Goal: Transaction & Acquisition: Purchase product/service

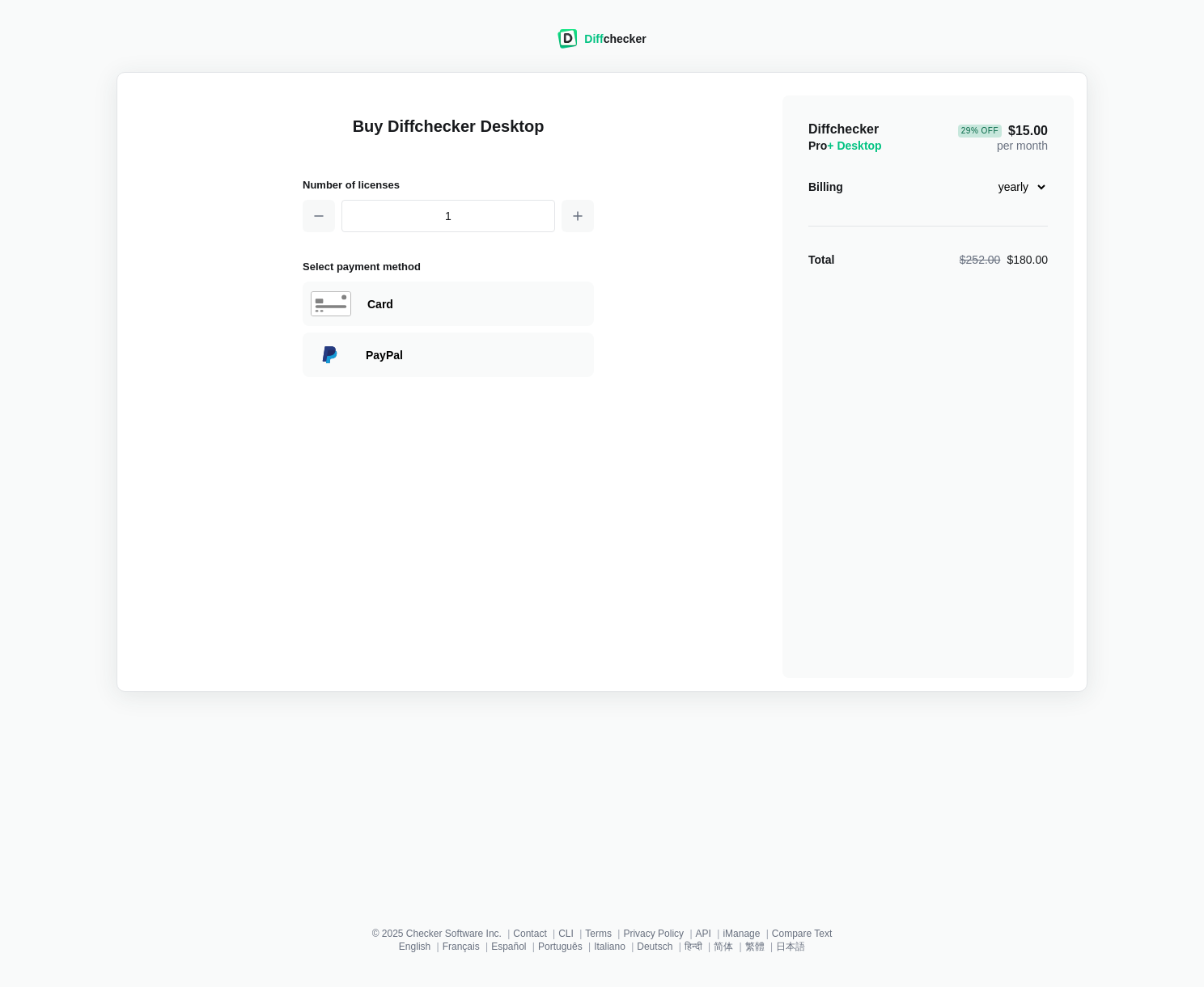
click at [573, 38] on img at bounding box center [567, 38] width 20 height 19
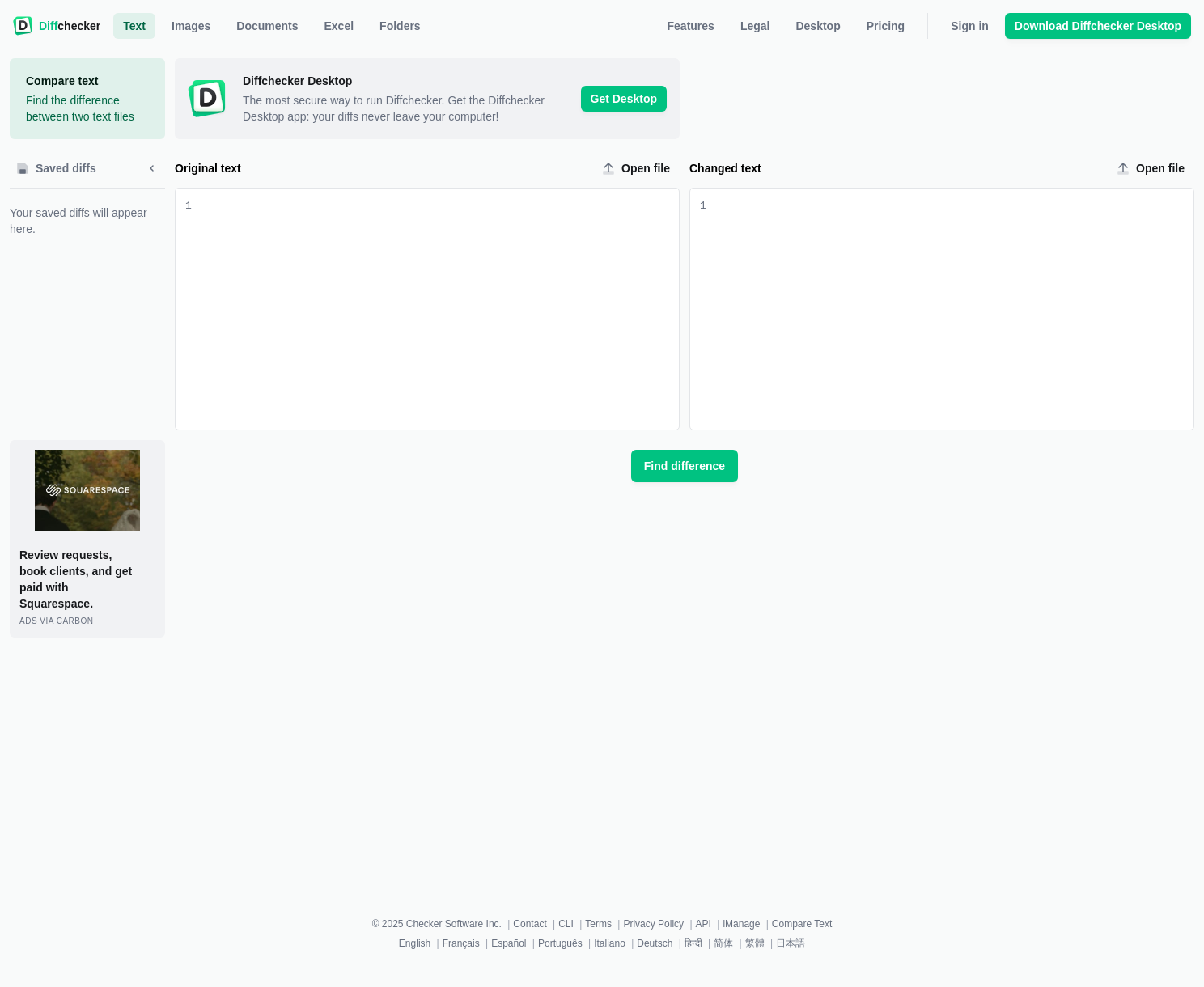
click at [63, 18] on span "Diff checker" at bounding box center [70, 25] width 61 height 16
click at [968, 29] on span "Sign in" at bounding box center [970, 25] width 45 height 16
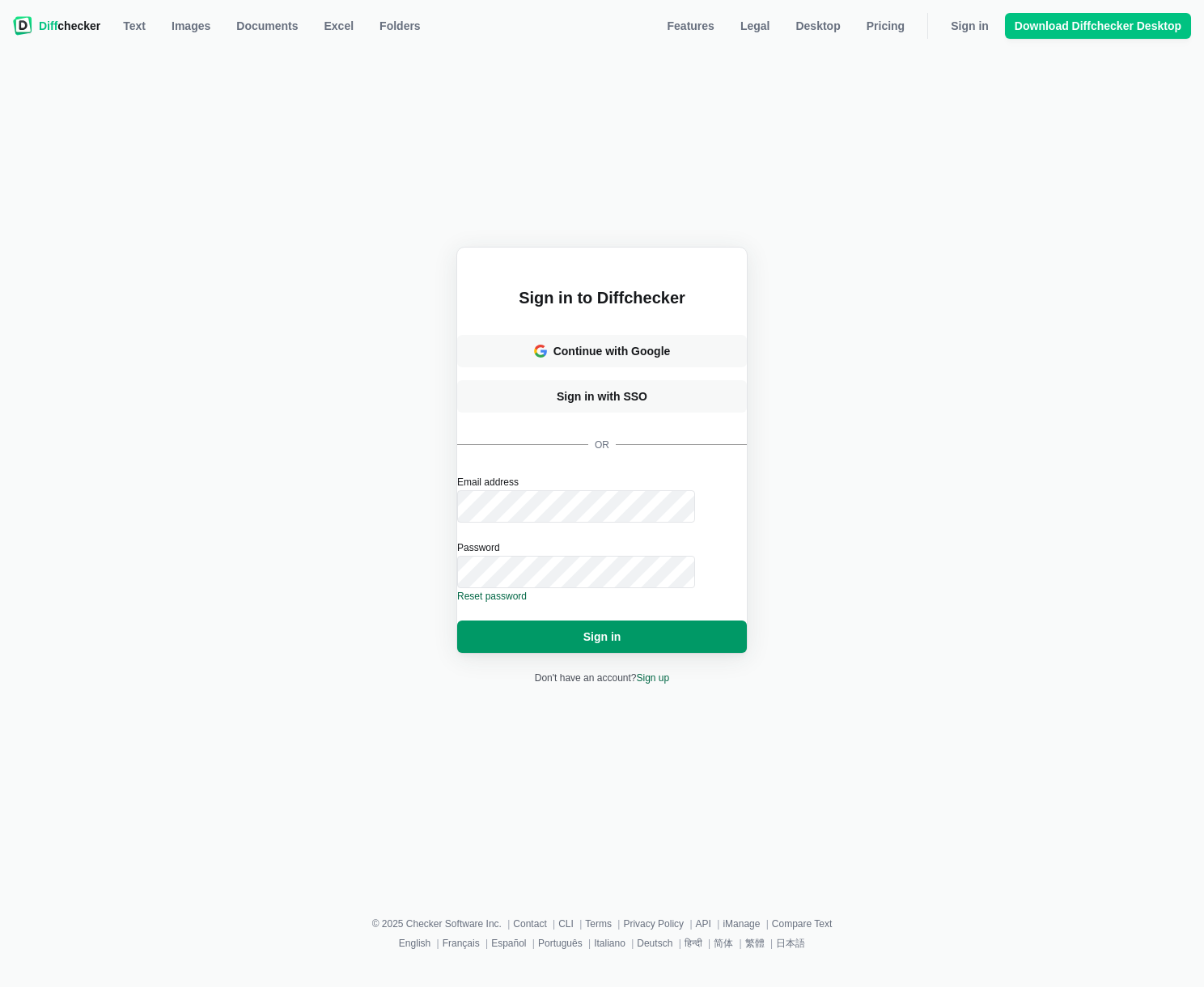
click at [627, 620] on button "Sign in" at bounding box center [602, 636] width 290 height 32
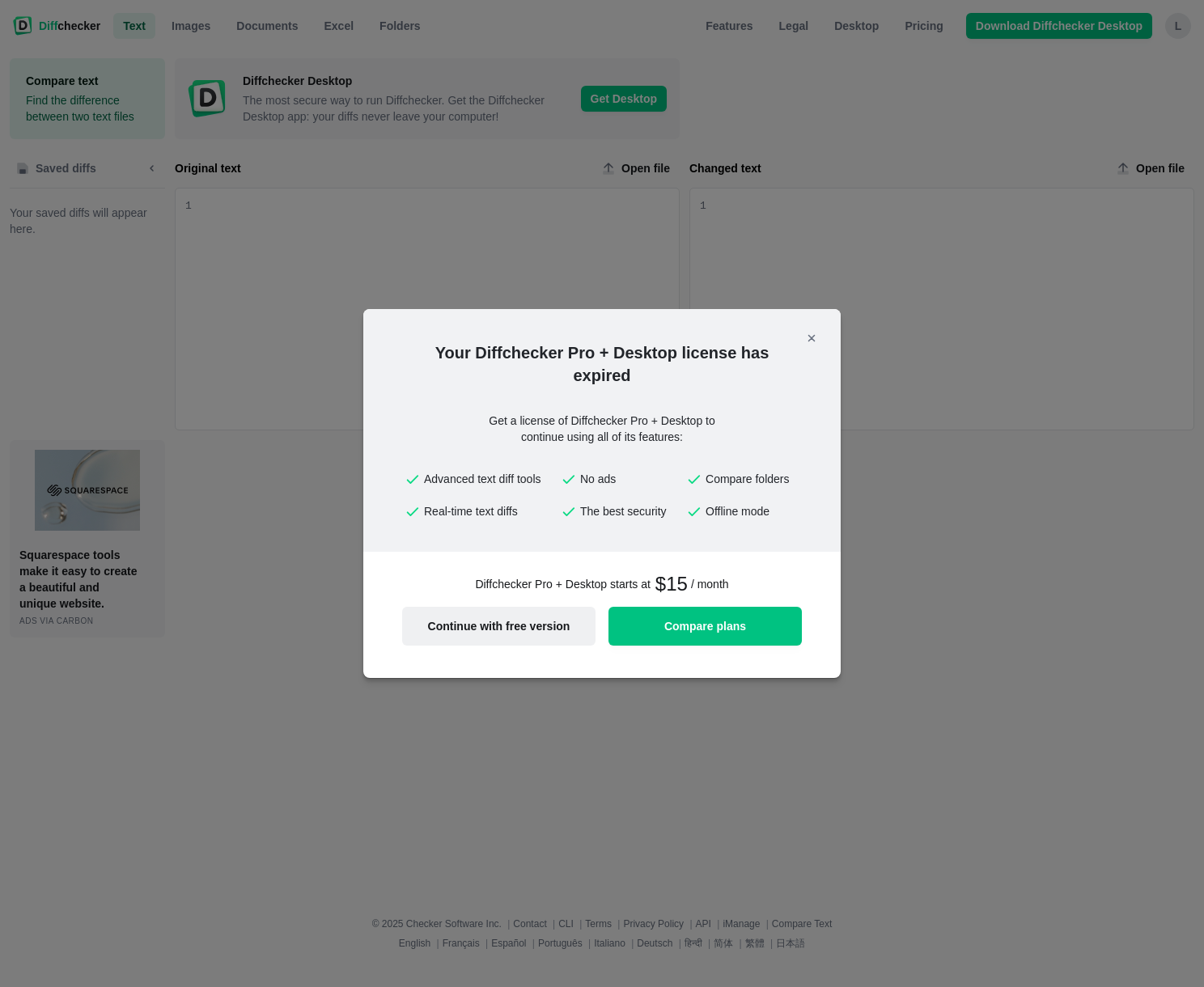
click at [487, 634] on button "Continue with free version" at bounding box center [498, 626] width 193 height 39
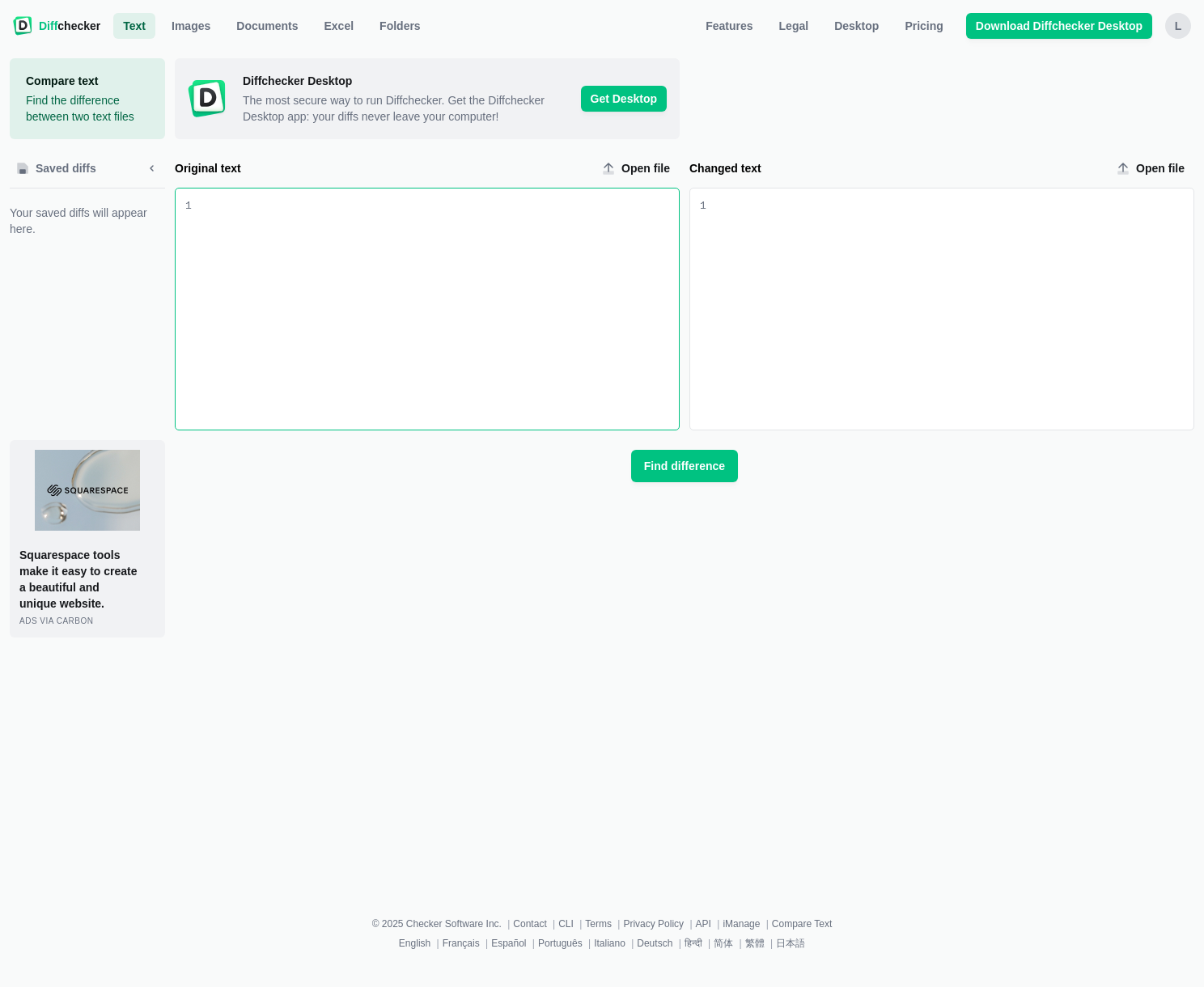
click at [1173, 23] on div "l" at bounding box center [1177, 26] width 26 height 26
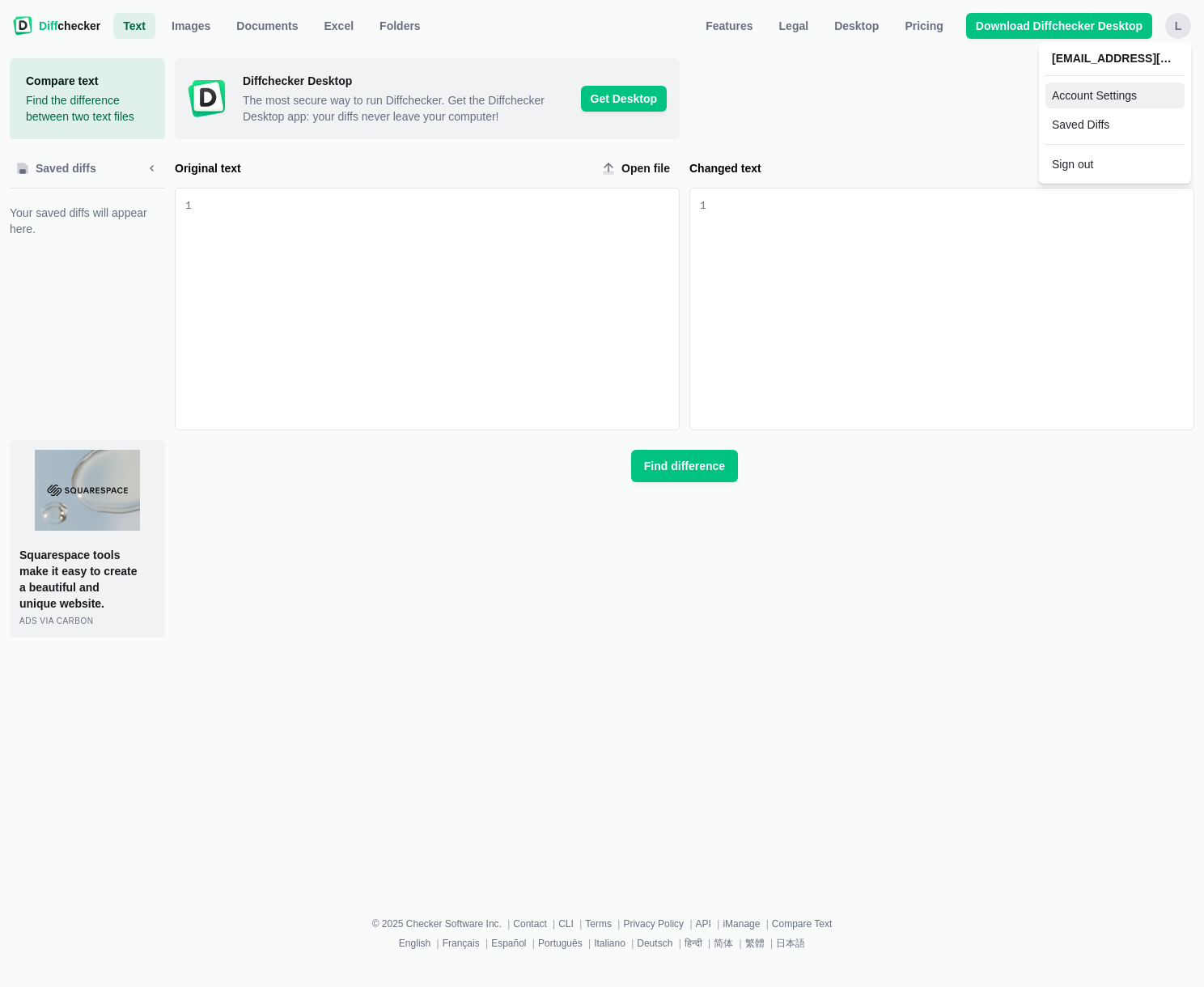
click at [1111, 93] on link "Account Settings" at bounding box center [1115, 95] width 139 height 26
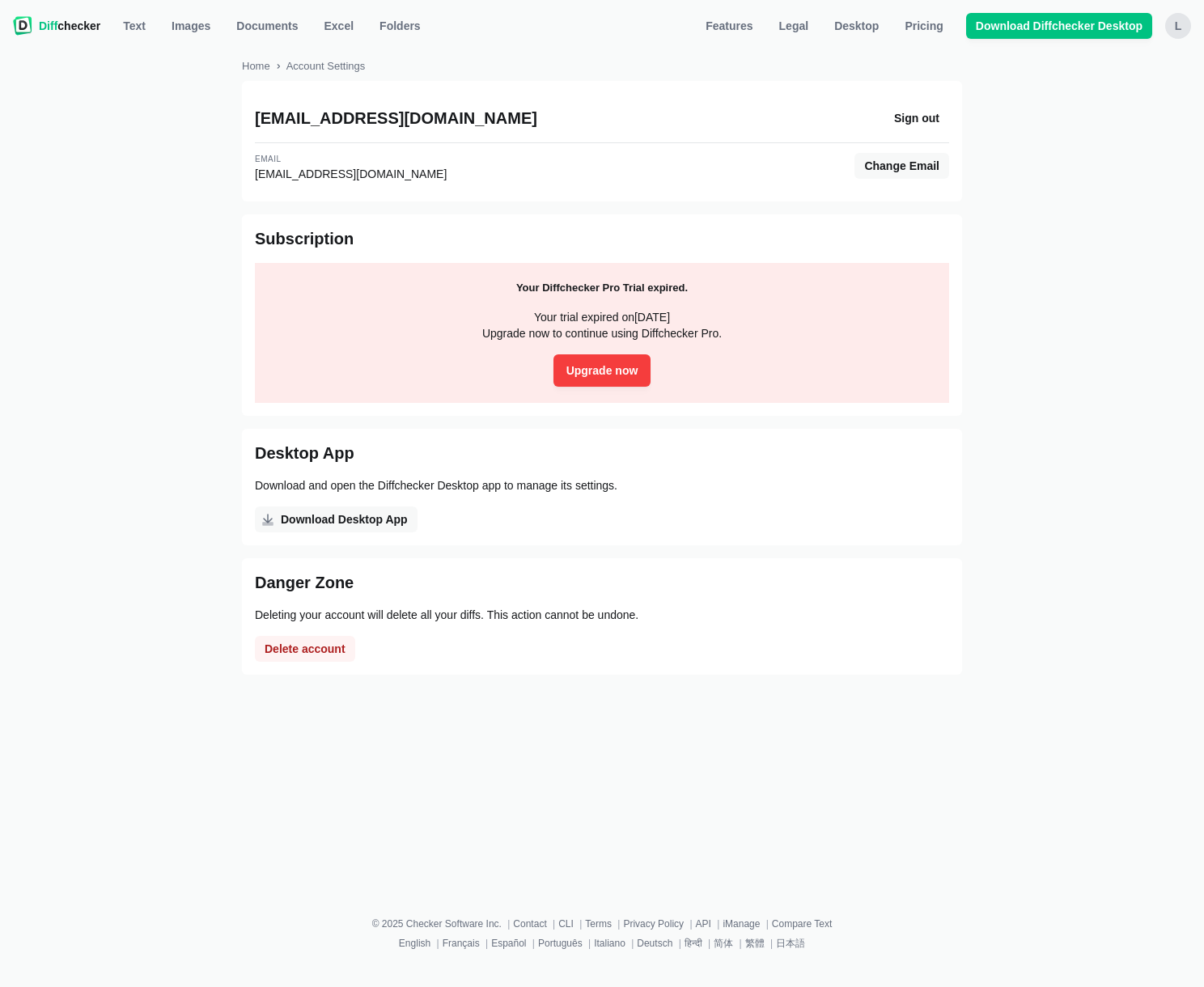
click at [690, 545] on div "Home Account Settings [EMAIL_ADDRESS][DOMAIN_NAME] Sign out Email [EMAIL_ADDRES…" at bounding box center [601, 373] width 720 height 629
click at [923, 23] on span "Pricing" at bounding box center [924, 25] width 45 height 16
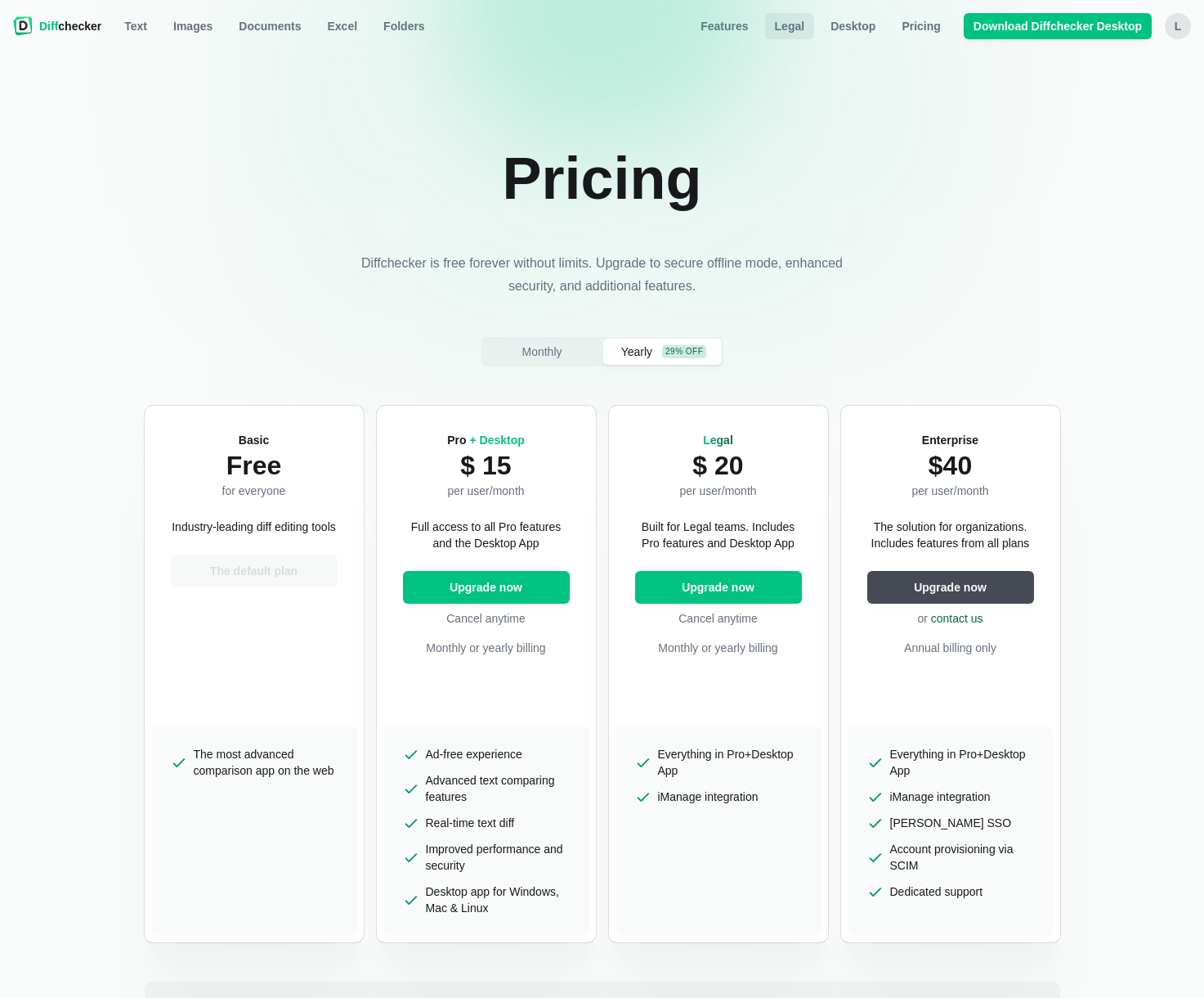
click at [802, 24] on span "Legal" at bounding box center [790, 25] width 37 height 16
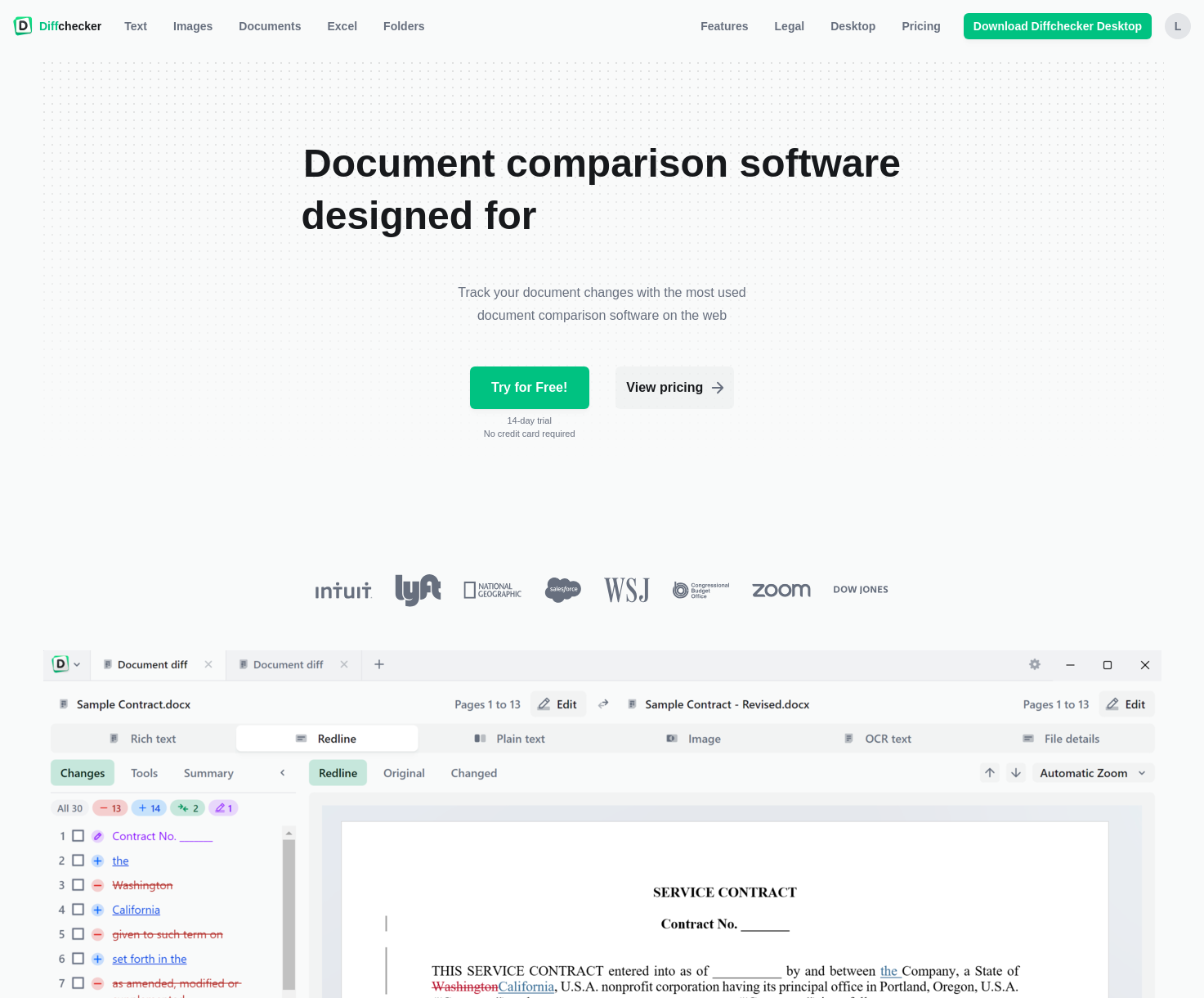
click at [46, 25] on span "Diff" at bounding box center [49, 26] width 18 height 13
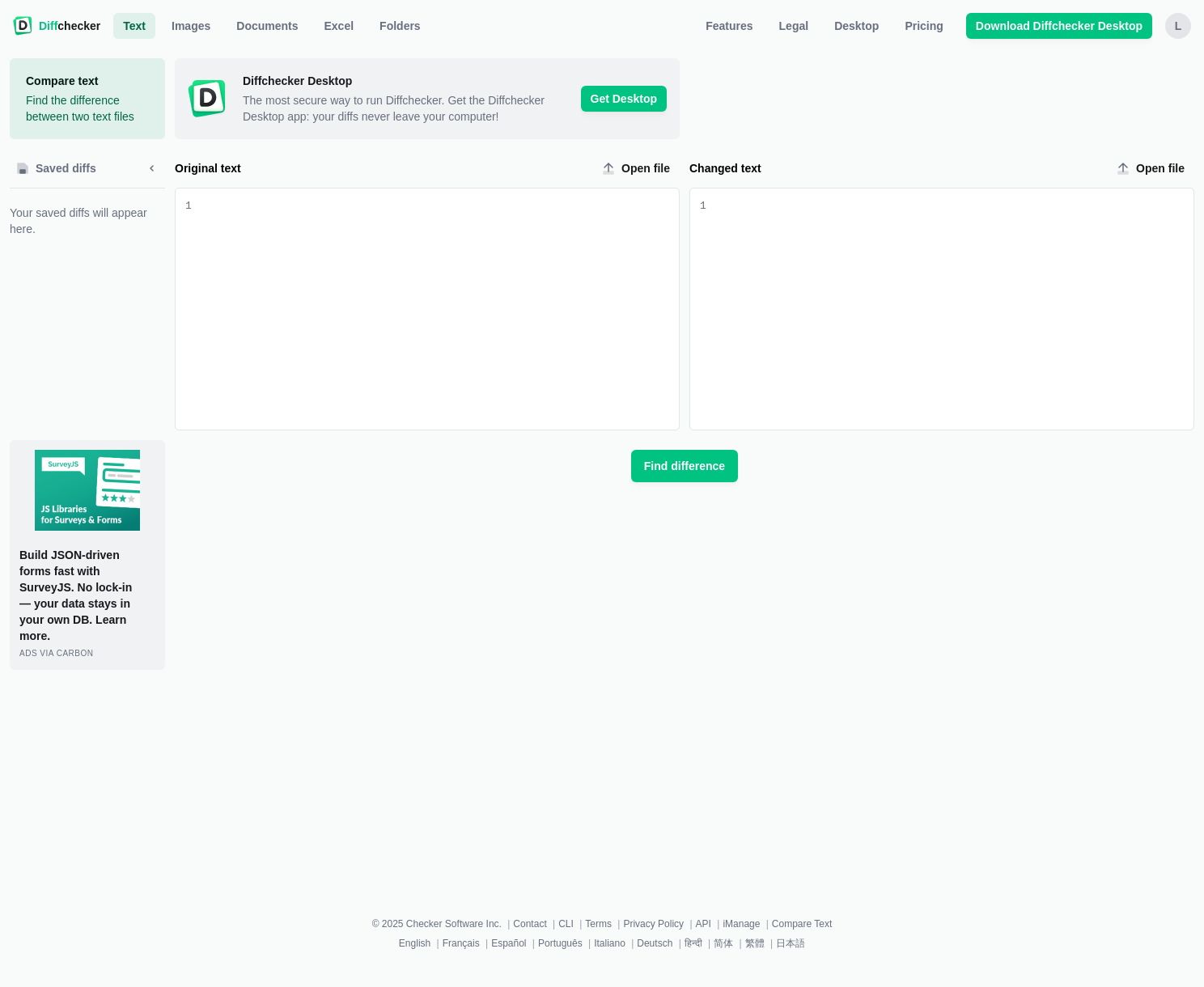
click at [35, 31] on link "Diff checker" at bounding box center [56, 26] width 87 height 26
click at [728, 26] on span "Features" at bounding box center [729, 25] width 53 height 16
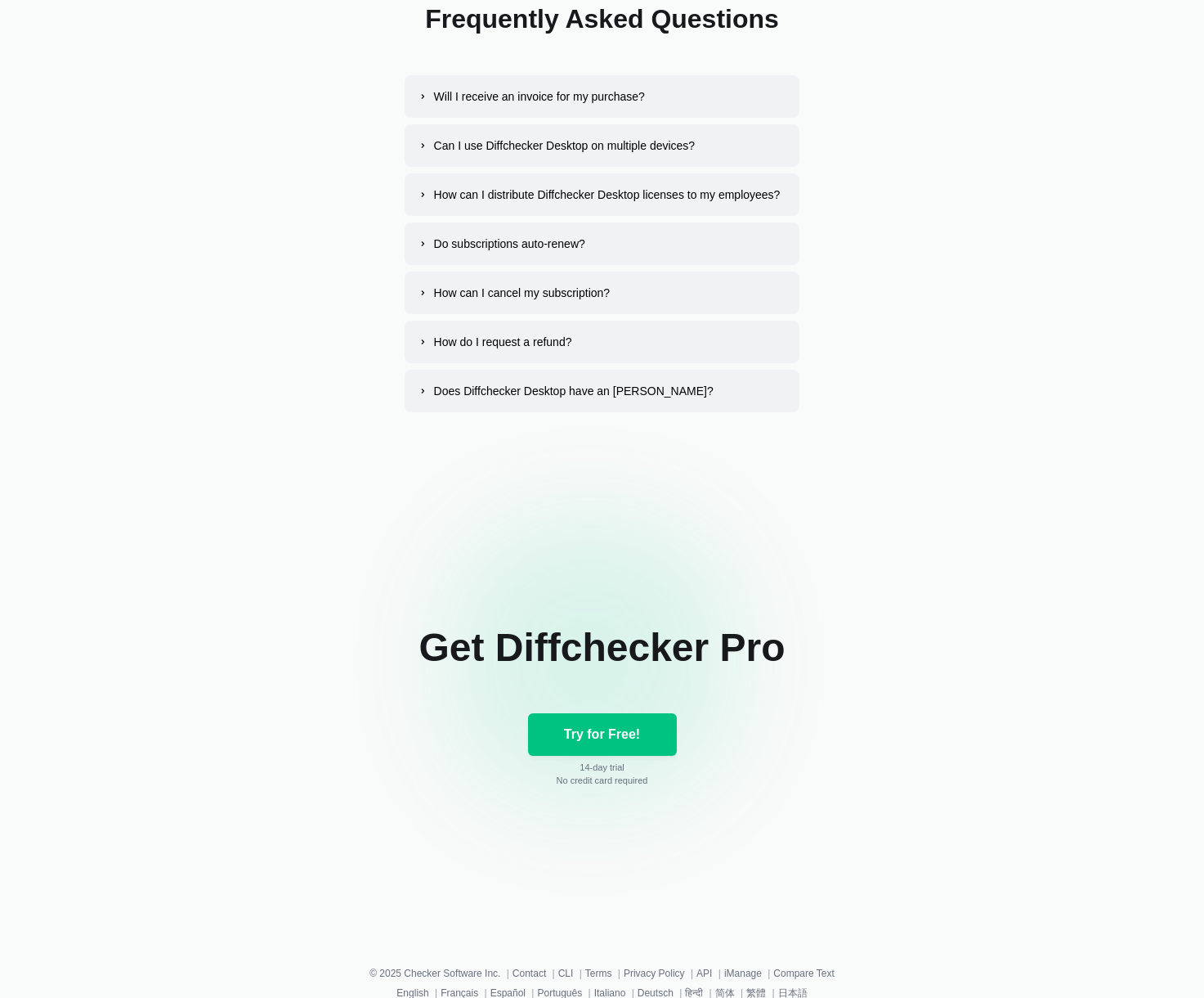
scroll to position [7819, 0]
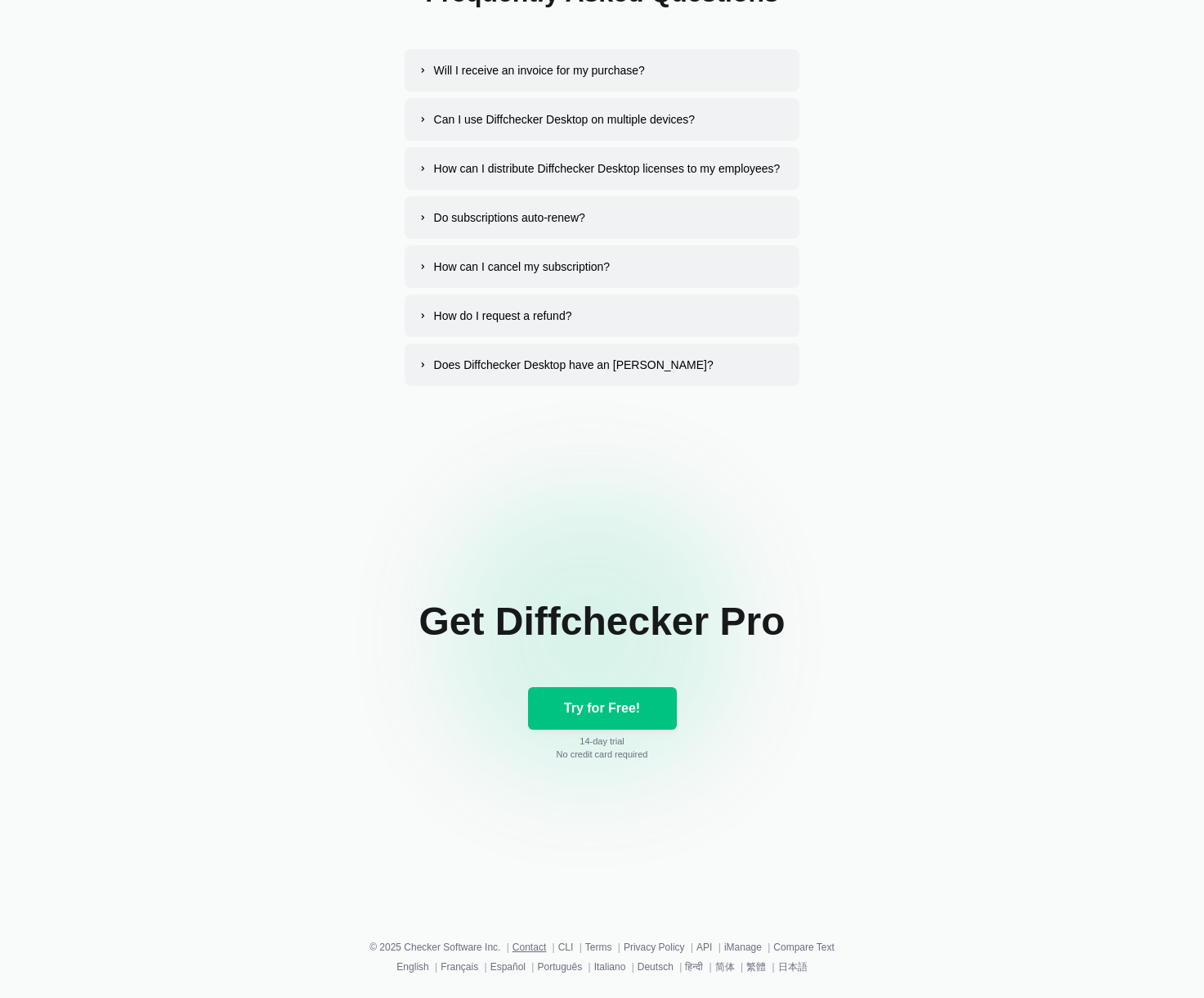
click at [527, 943] on link "Contact" at bounding box center [529, 948] width 34 height 12
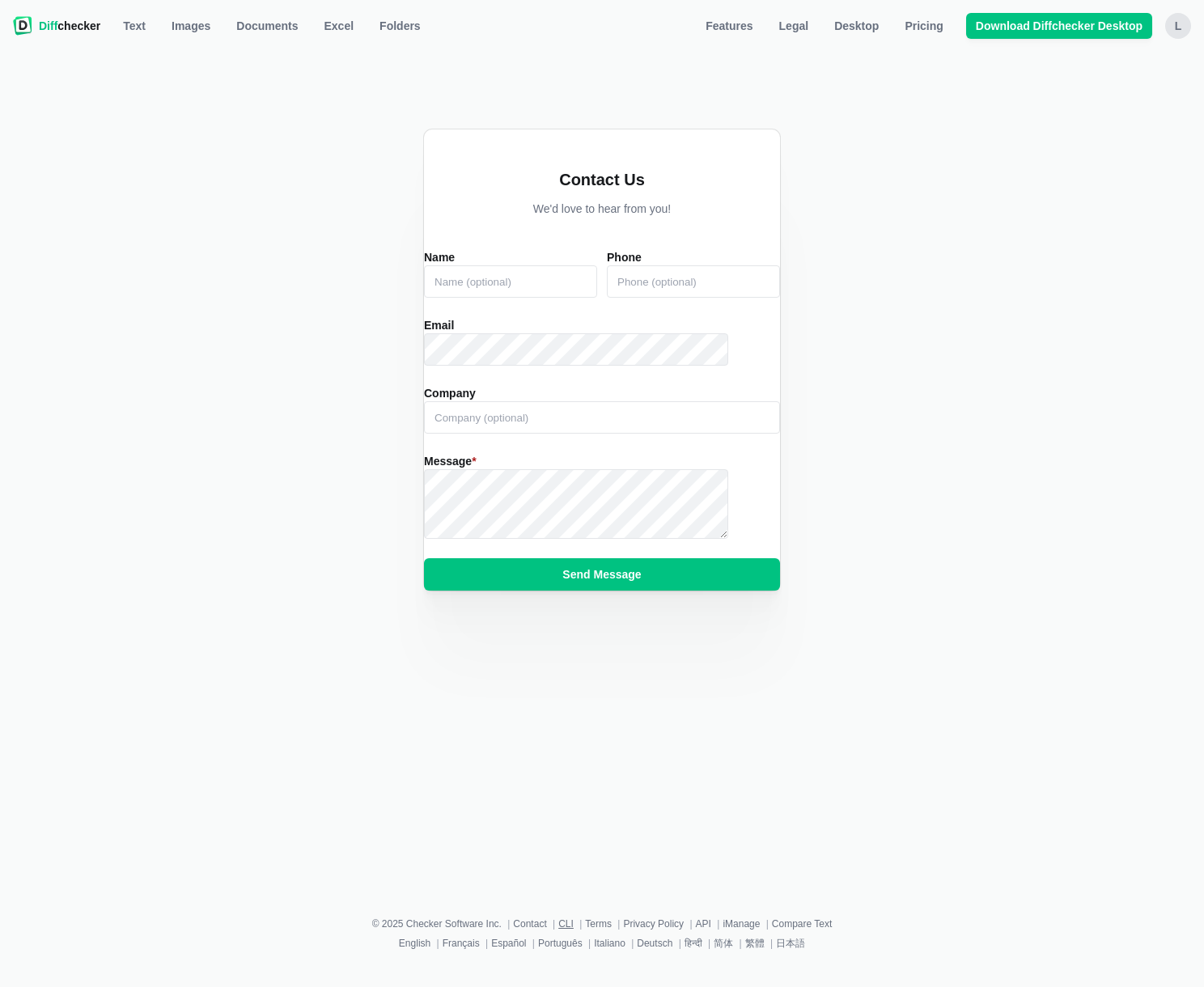
click at [566, 930] on link "CLI" at bounding box center [565, 924] width 16 height 12
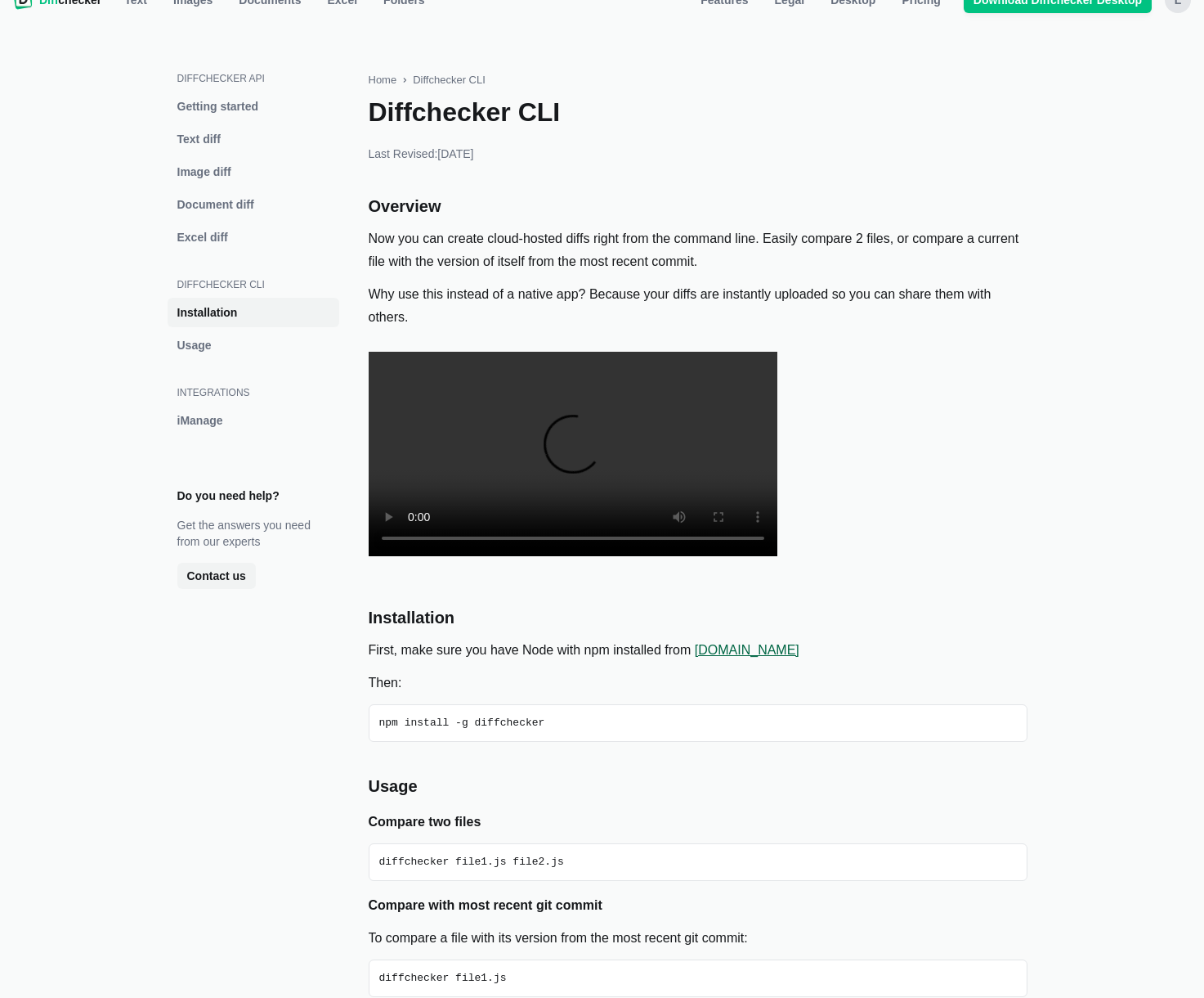
scroll to position [475, 0]
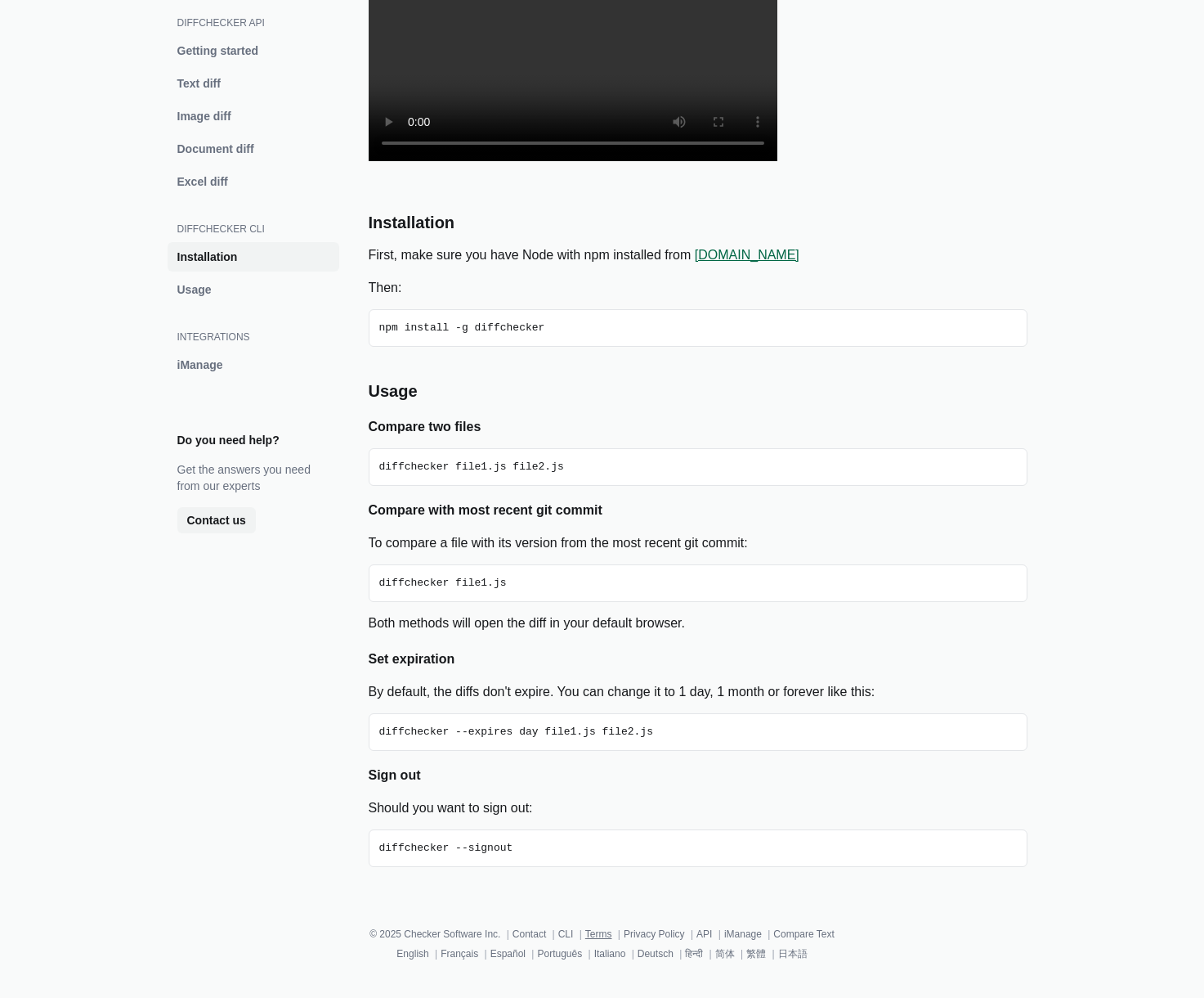
click at [604, 940] on link "Terms" at bounding box center [599, 934] width 27 height 12
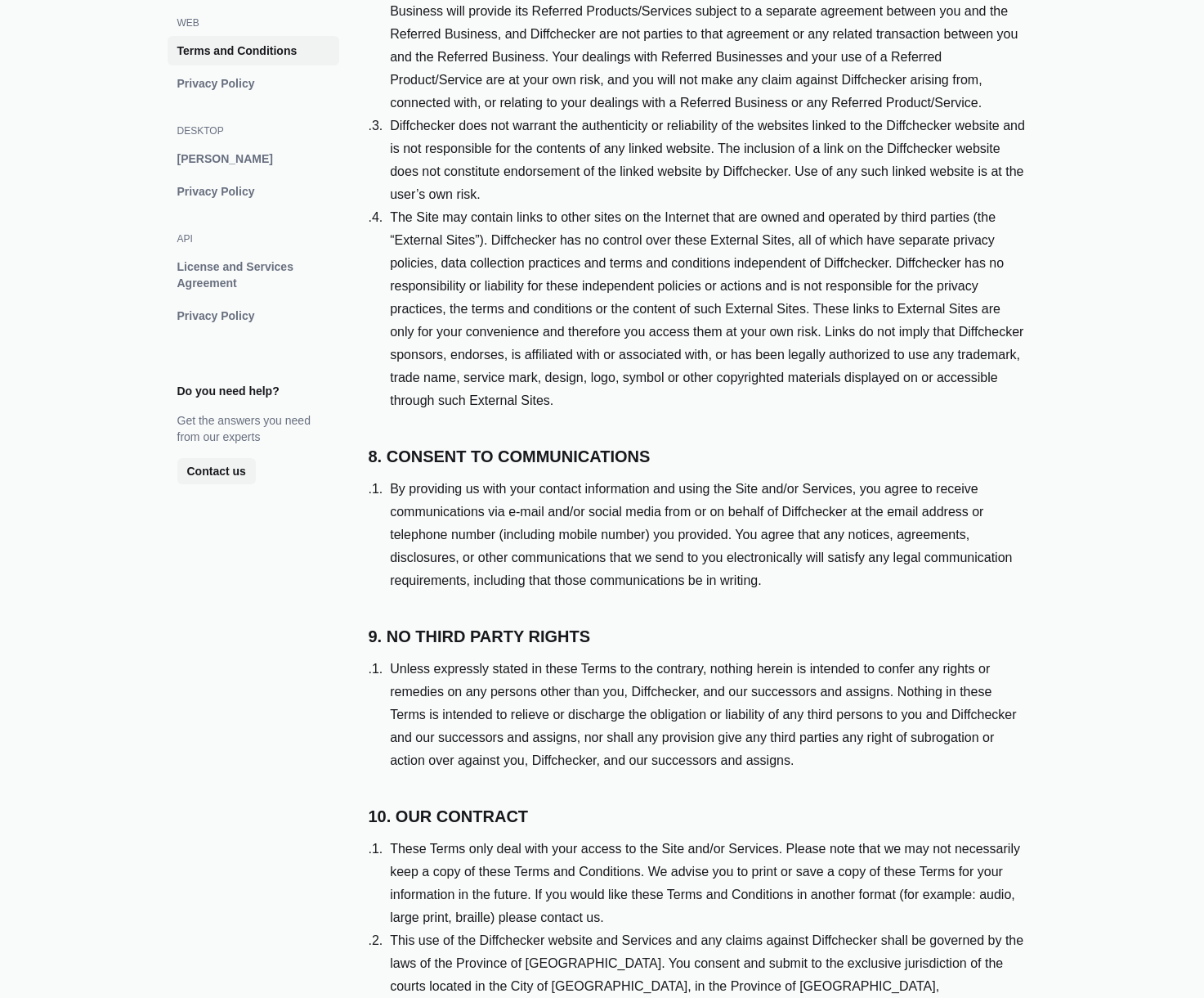
scroll to position [4746, 0]
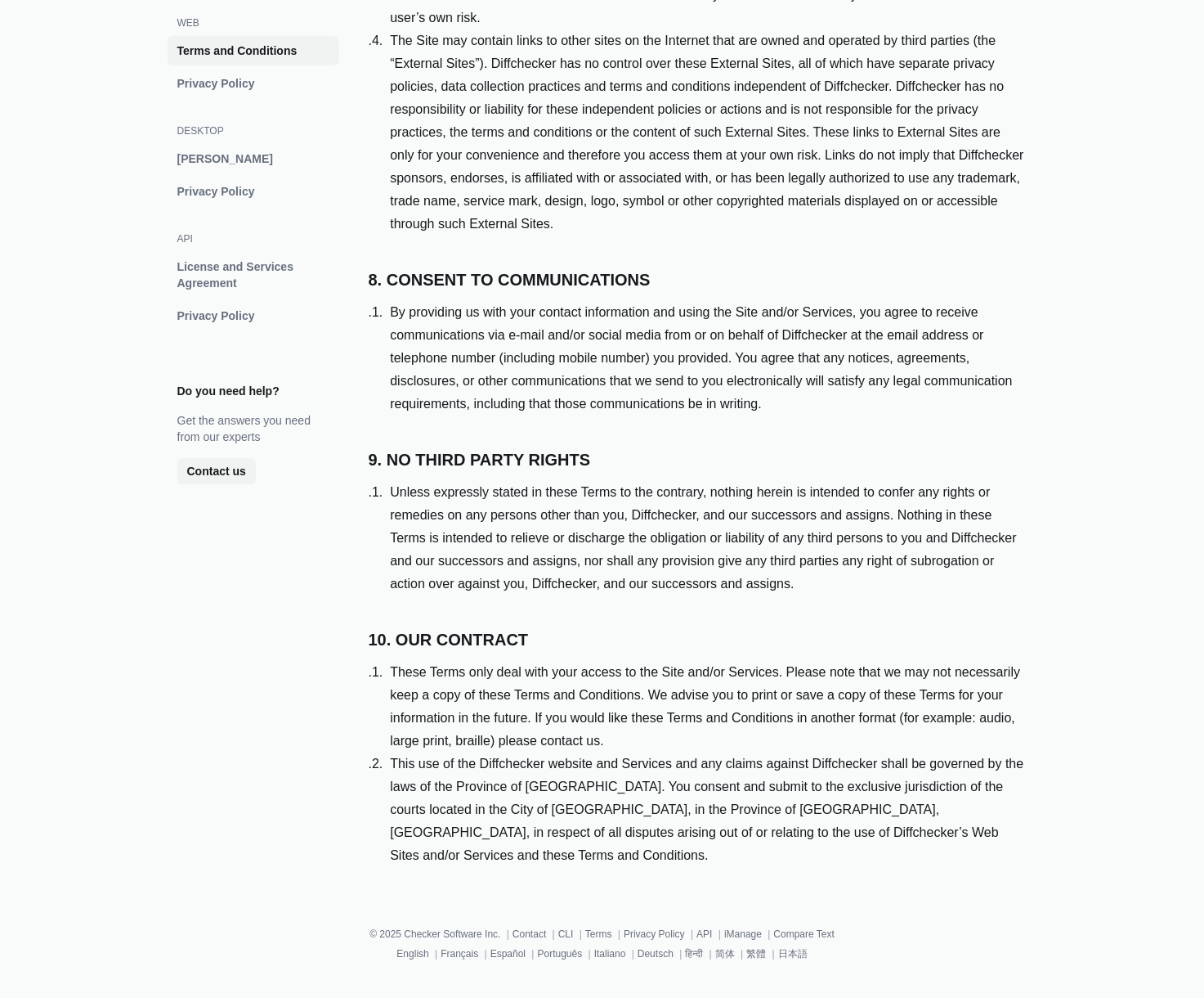
click at [608, 865] on li "This use of the Diffchecker website and Services and any claims against Diffche…" at bounding box center [697, 810] width 659 height 114
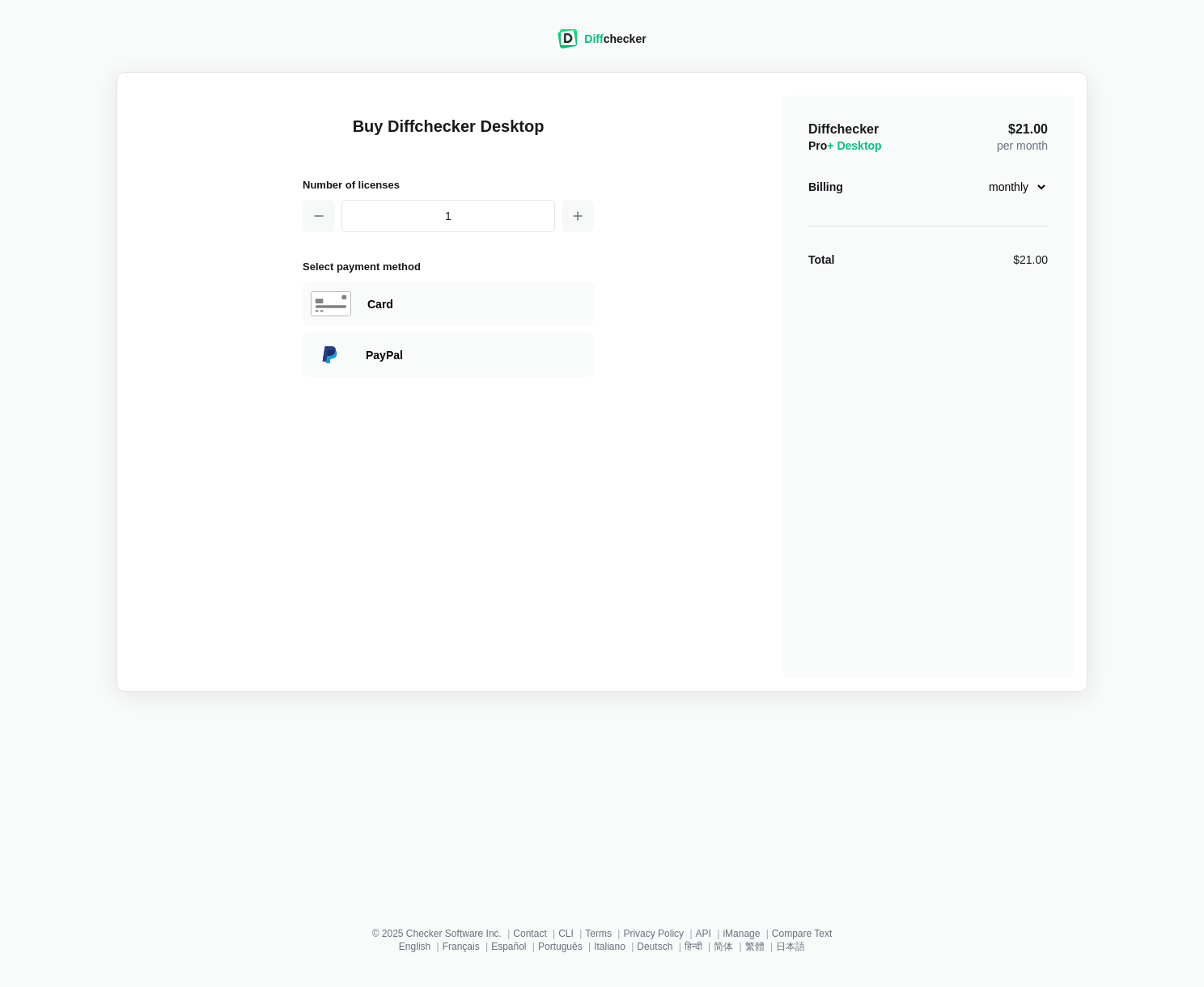
select select "desktop-yearly-180"
